Goal: Information Seeking & Learning: Learn about a topic

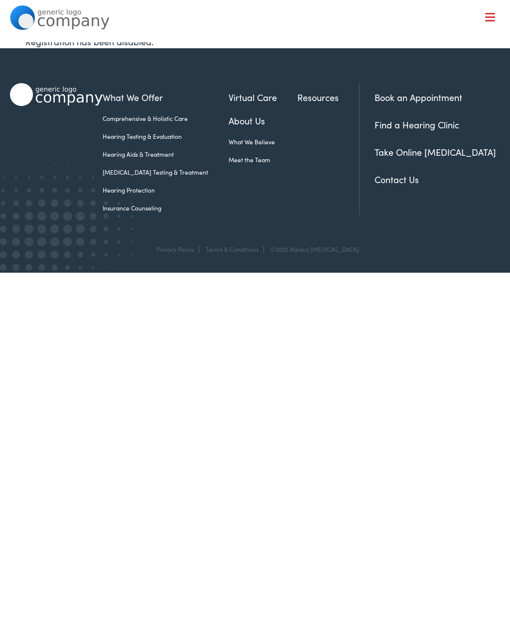
click at [144, 210] on link "Insurance Counseling" at bounding box center [166, 208] width 126 height 9
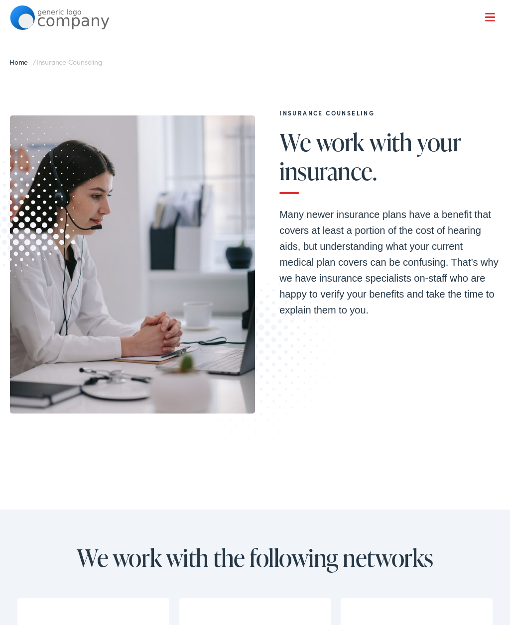
click at [145, 208] on img at bounding box center [132, 264] width 245 height 299
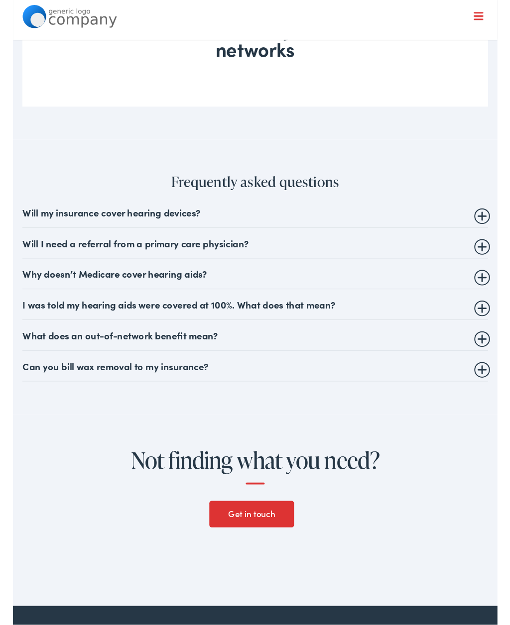
scroll to position [760, 0]
click at [497, 229] on summary "Will my insurance cover hearing devices?" at bounding box center [254, 223] width 489 height 12
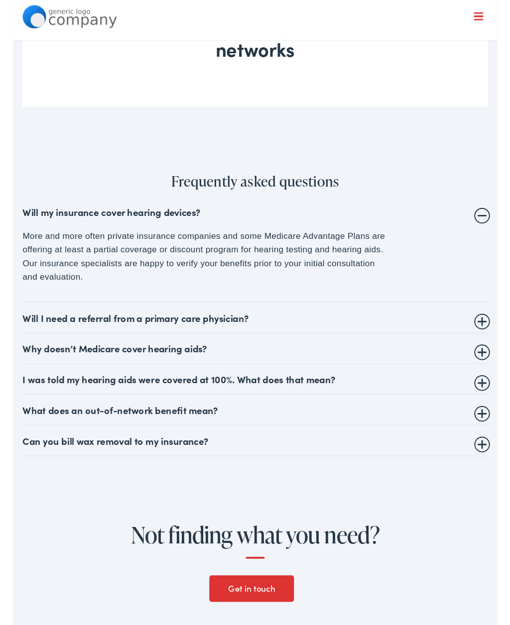
click at [490, 340] on summary "Will I need a referral from a primary care physician?" at bounding box center [254, 334] width 489 height 12
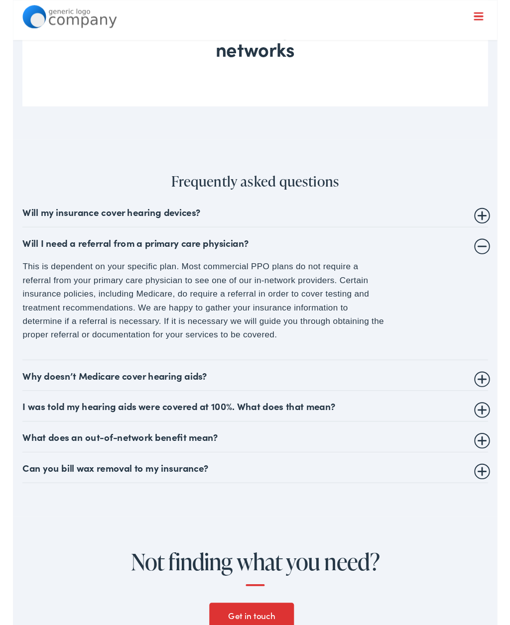
click at [489, 401] on summary "Why doesn’t Medicare cover hearing aids?" at bounding box center [254, 395] width 489 height 12
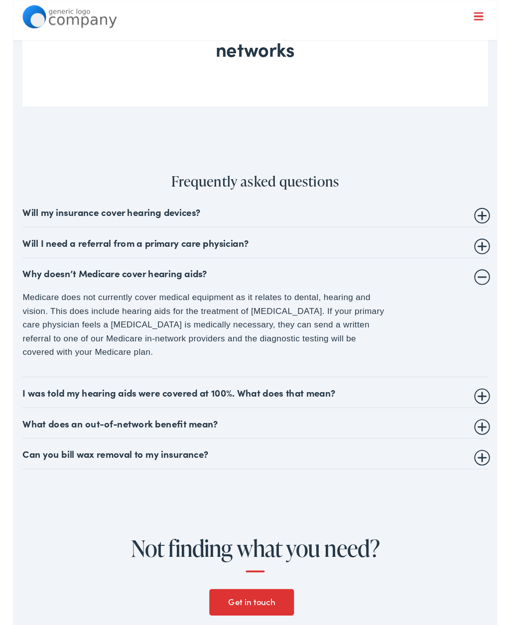
click at [486, 419] on summary "I was told my hearing aids were covered at 100%. What does that mean?" at bounding box center [254, 413] width 489 height 12
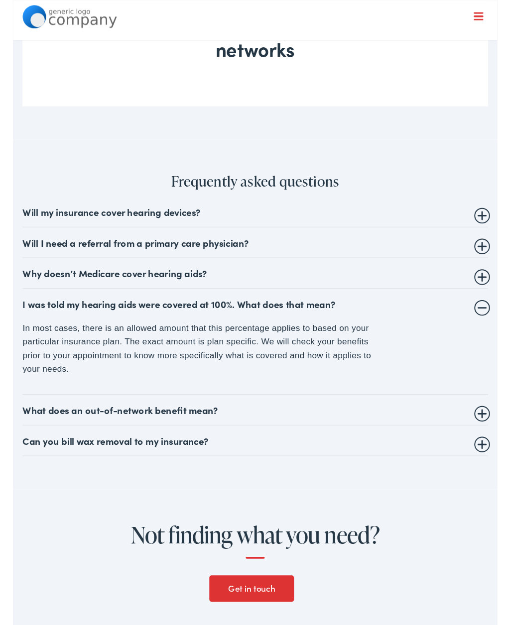
click at [492, 437] on summary "What does an out-of-network benefit mean?" at bounding box center [254, 431] width 489 height 12
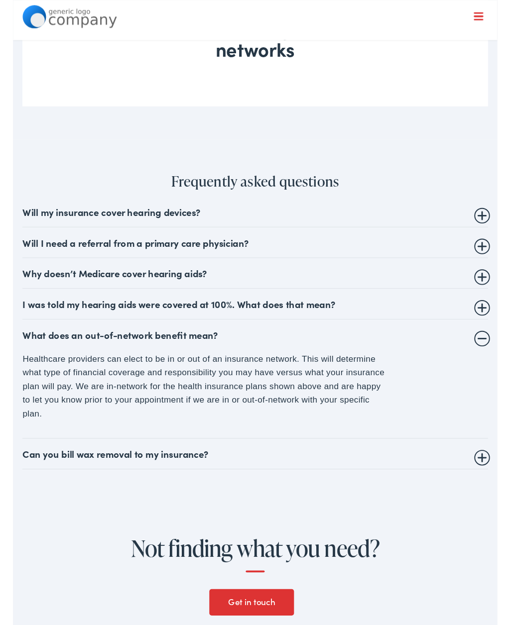
click at [494, 484] on summary "Can you bill wax removal to my insurance?" at bounding box center [254, 478] width 489 height 12
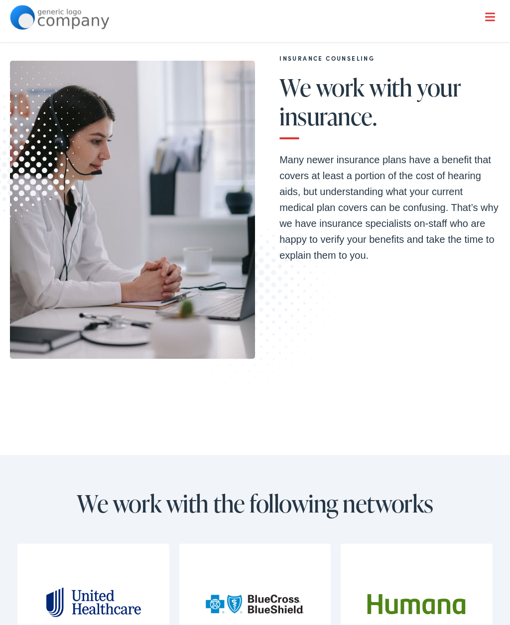
scroll to position [0, 0]
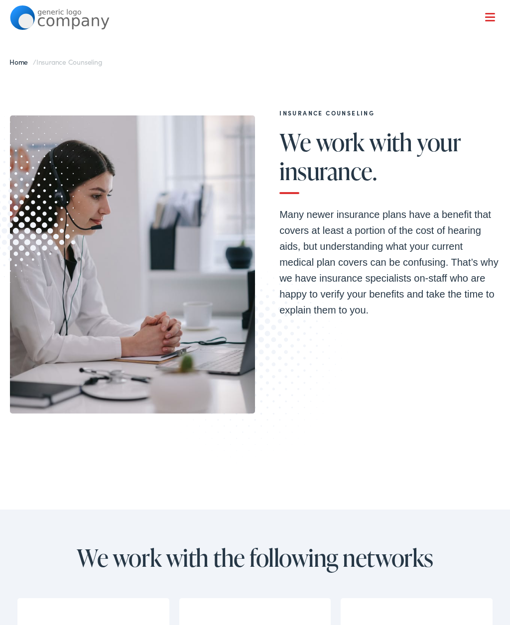
click at [27, 58] on link "Home" at bounding box center [20, 62] width 23 height 10
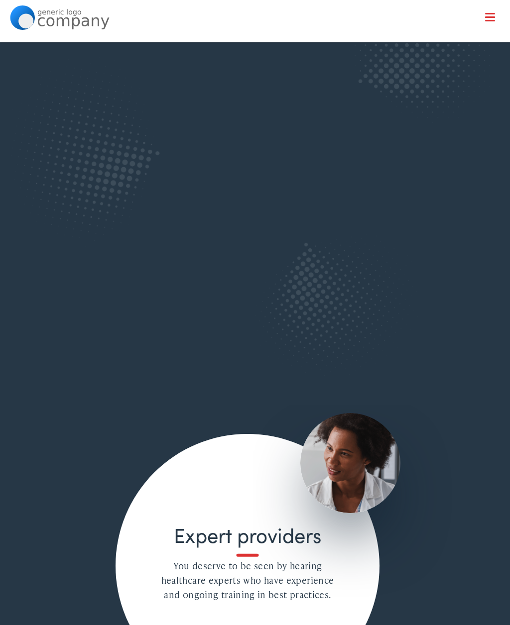
scroll to position [869, 0]
